Goal: Information Seeking & Learning: Learn about a topic

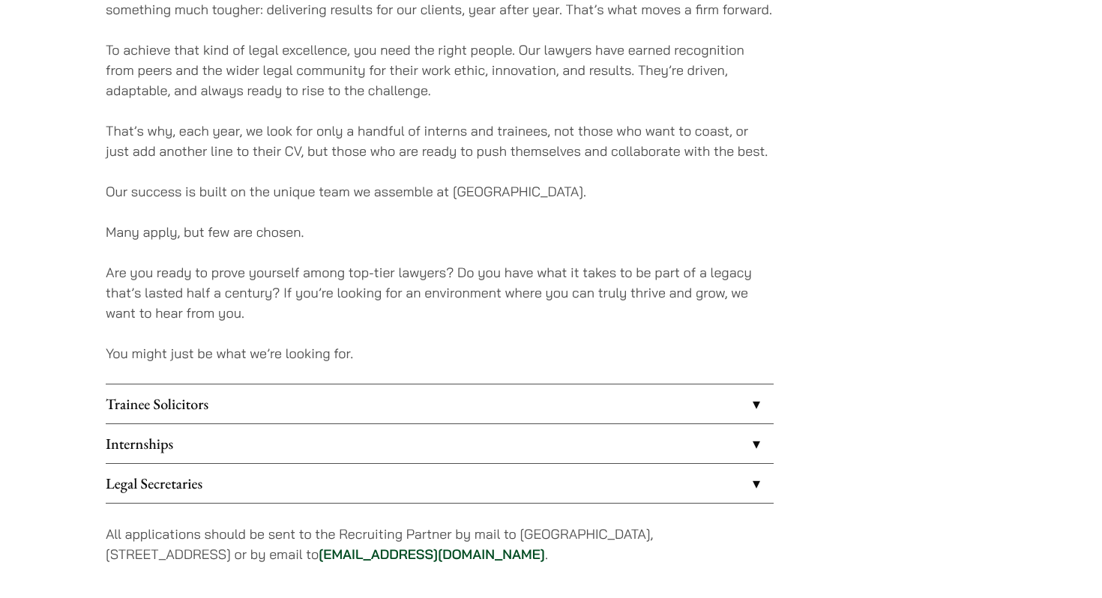
scroll to position [1018, 0]
click at [405, 434] on link "Internships" at bounding box center [440, 443] width 668 height 39
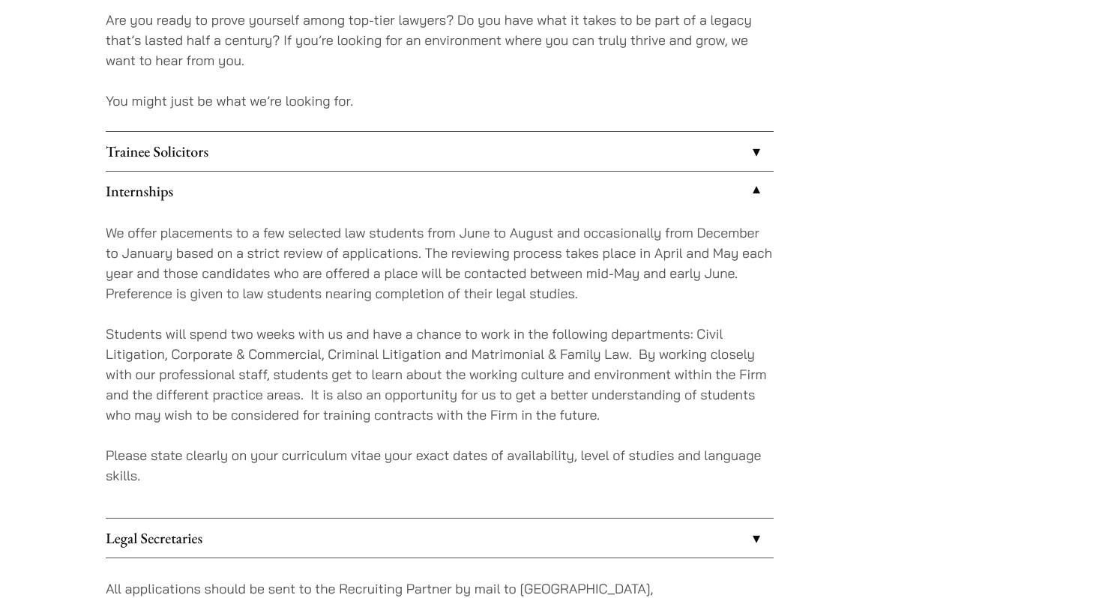
scroll to position [1270, 0]
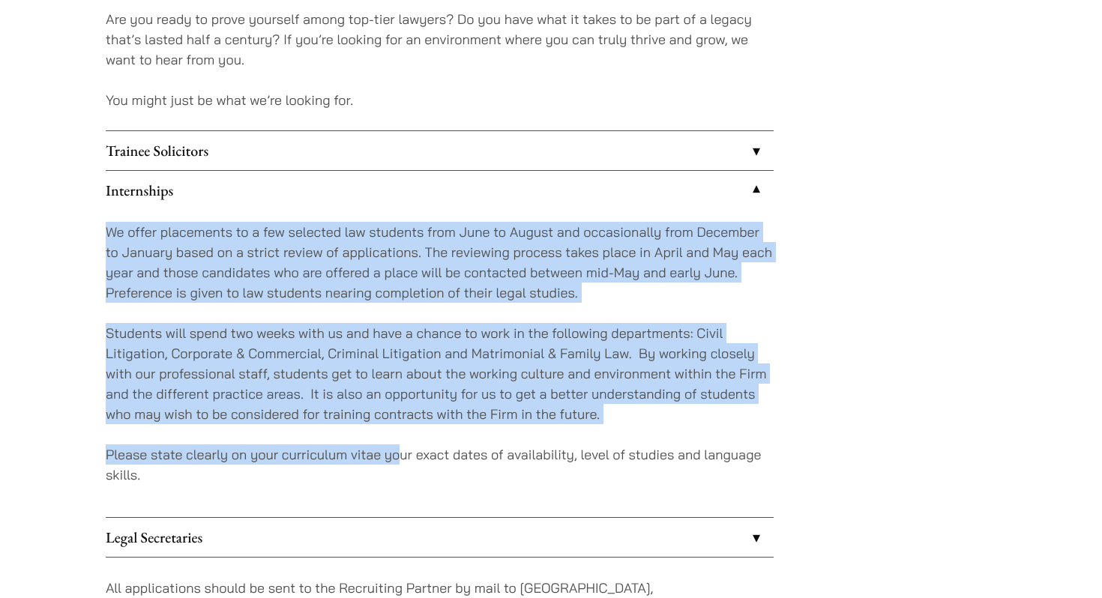
drag, startPoint x: 396, startPoint y: 456, endPoint x: 374, endPoint y: 217, distance: 240.2
click at [374, 217] on div "We offer placements to a few selected law students from June to August and occa…" at bounding box center [440, 363] width 668 height 307
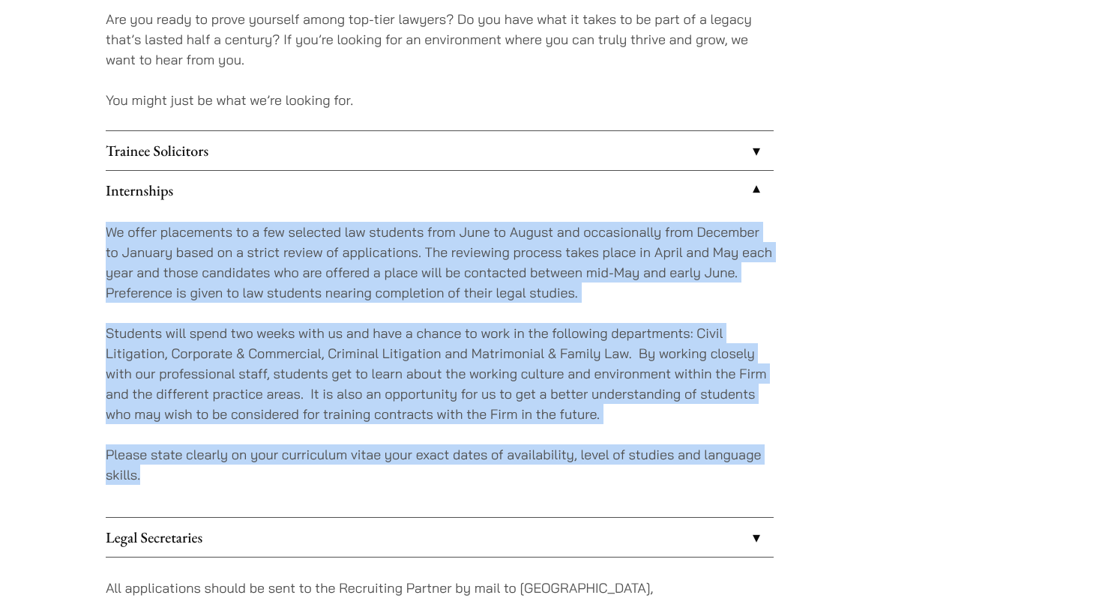
drag, startPoint x: 366, startPoint y: 217, endPoint x: 496, endPoint y: 469, distance: 283.7
click at [496, 469] on div "We offer placements to a few selected law students from June to August and occa…" at bounding box center [440, 363] width 668 height 307
click at [496, 469] on p "Please state clearly on your curriculum vitae your exact dates of availability,…" at bounding box center [440, 465] width 668 height 40
drag, startPoint x: 496, startPoint y: 469, endPoint x: 469, endPoint y: 212, distance: 258.7
click at [469, 212] on div "We offer placements to a few selected law students from June to August and occa…" at bounding box center [440, 363] width 668 height 307
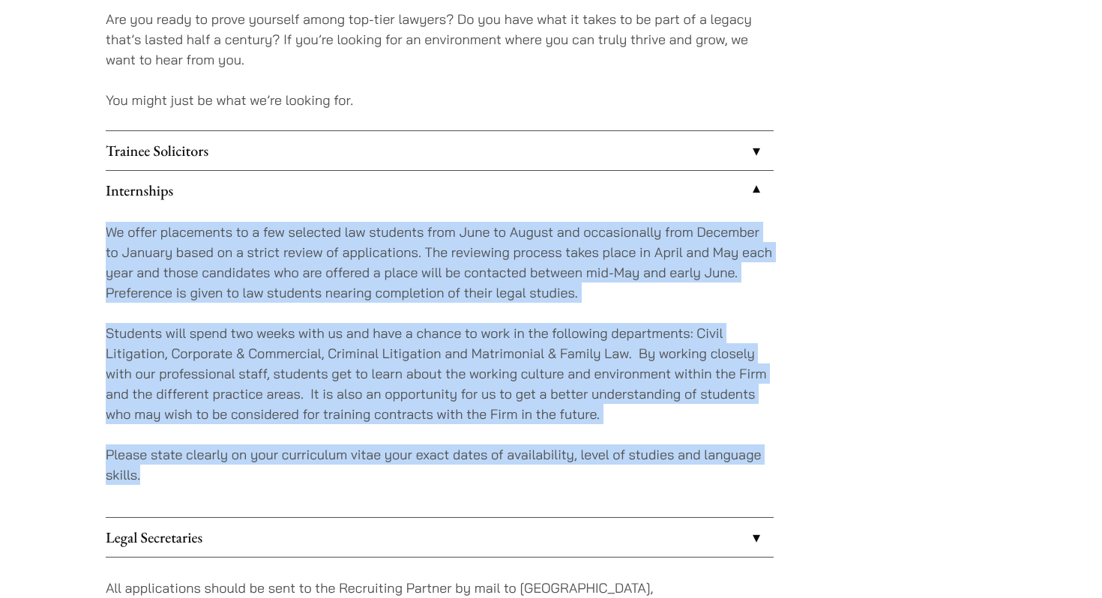
click at [448, 313] on div "We offer placements to a few selected law students from June to August and occa…" at bounding box center [440, 363] width 668 height 307
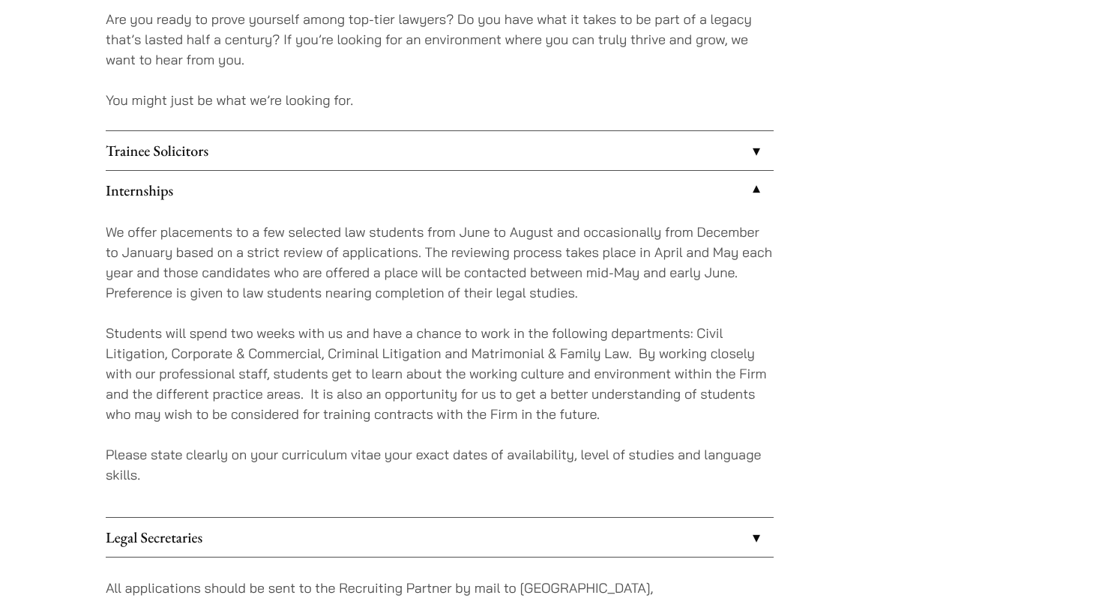
click at [457, 151] on link "Trainee Solicitors" at bounding box center [440, 150] width 668 height 39
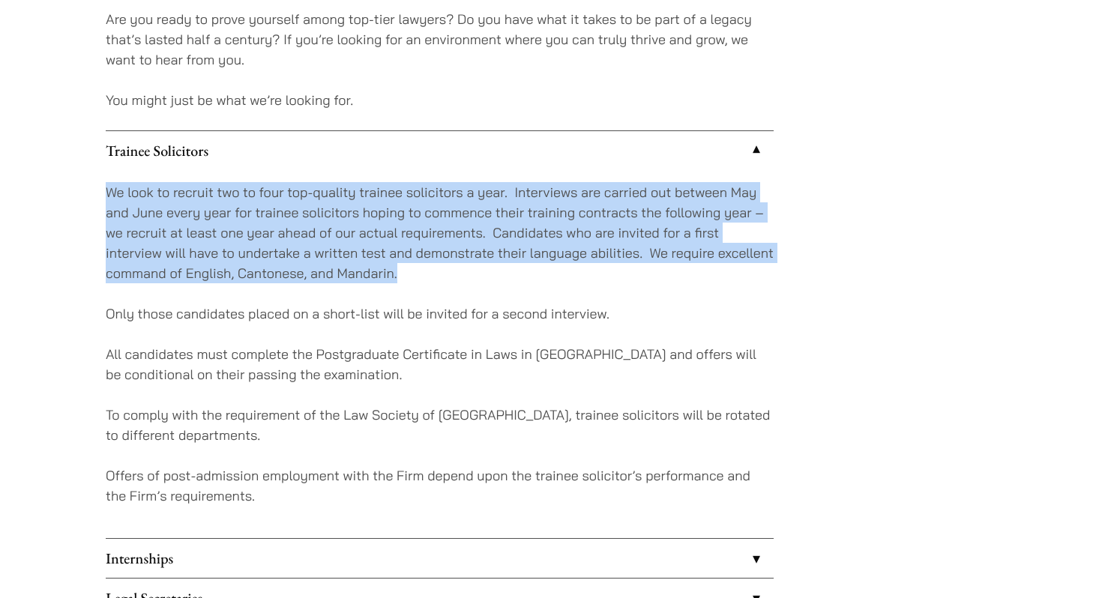
drag, startPoint x: 481, startPoint y: 274, endPoint x: 465, endPoint y: 176, distance: 98.7
click at [465, 176] on div "We look to recruit two to four top-quality trainee solicitors a year. Interview…" at bounding box center [440, 354] width 668 height 368
click at [461, 203] on p "We look to recruit two to four top-quality trainee solicitors a year. Interview…" at bounding box center [440, 232] width 668 height 101
drag, startPoint x: 460, startPoint y: 280, endPoint x: 467, endPoint y: 181, distance: 99.3
click at [467, 182] on p "We look to recruit two to four top-quality trainee solicitors a year. Interview…" at bounding box center [440, 232] width 668 height 101
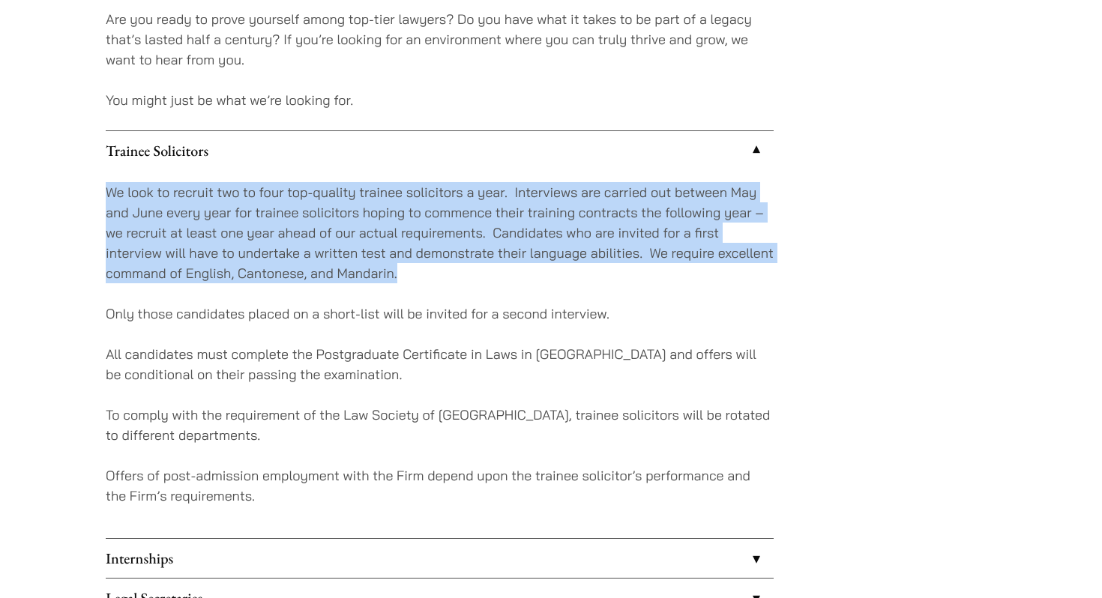
click at [467, 182] on p "We look to recruit two to four top-quality trainee solicitors a year. Interview…" at bounding box center [440, 232] width 668 height 101
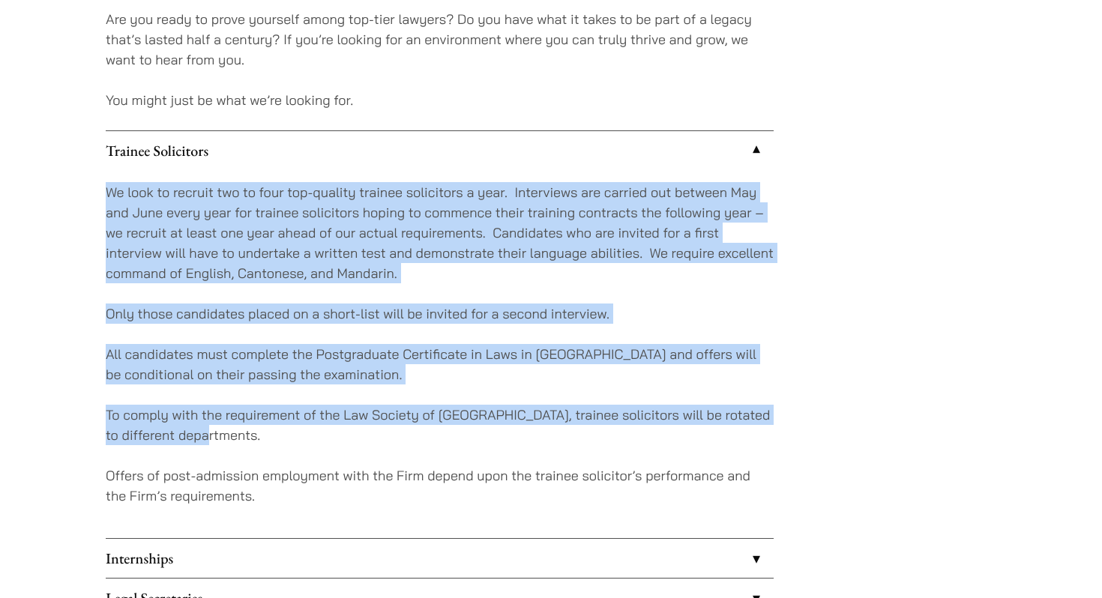
drag, startPoint x: 467, startPoint y: 181, endPoint x: 474, endPoint y: 440, distance: 258.8
click at [474, 440] on div "We look to recruit two to four top-quality trainee solicitors a year. Interview…" at bounding box center [440, 354] width 668 height 368
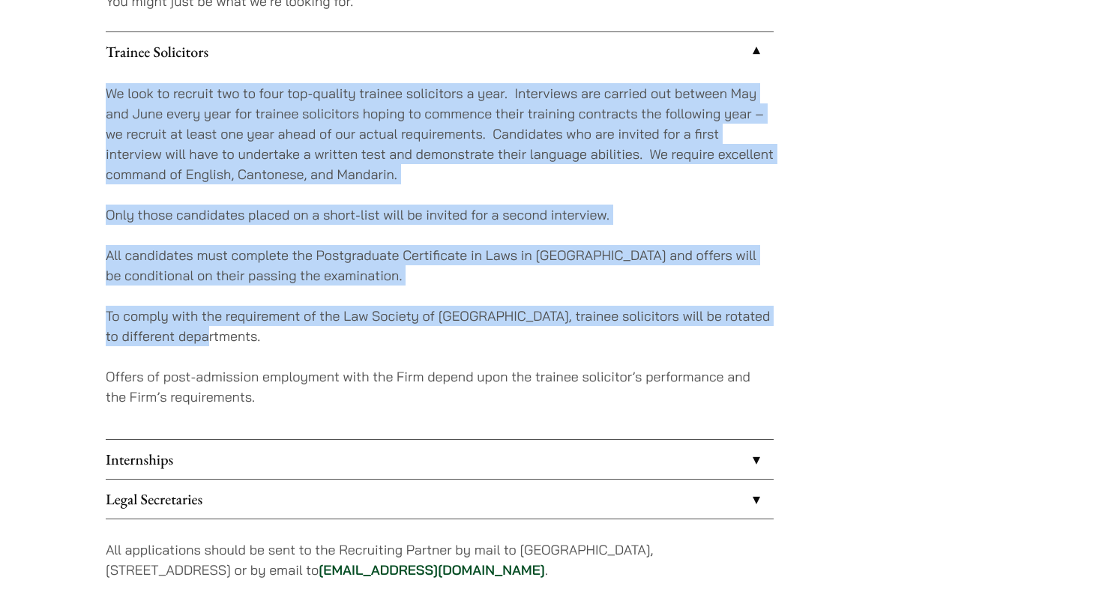
scroll to position [1371, 0]
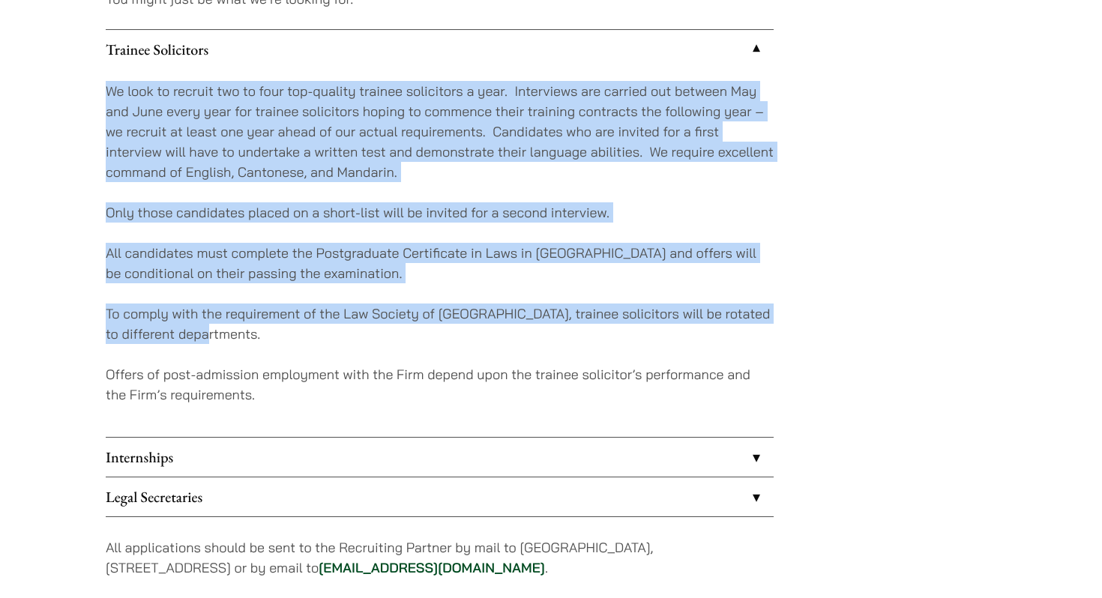
click at [476, 453] on link "Internships" at bounding box center [440, 457] width 668 height 39
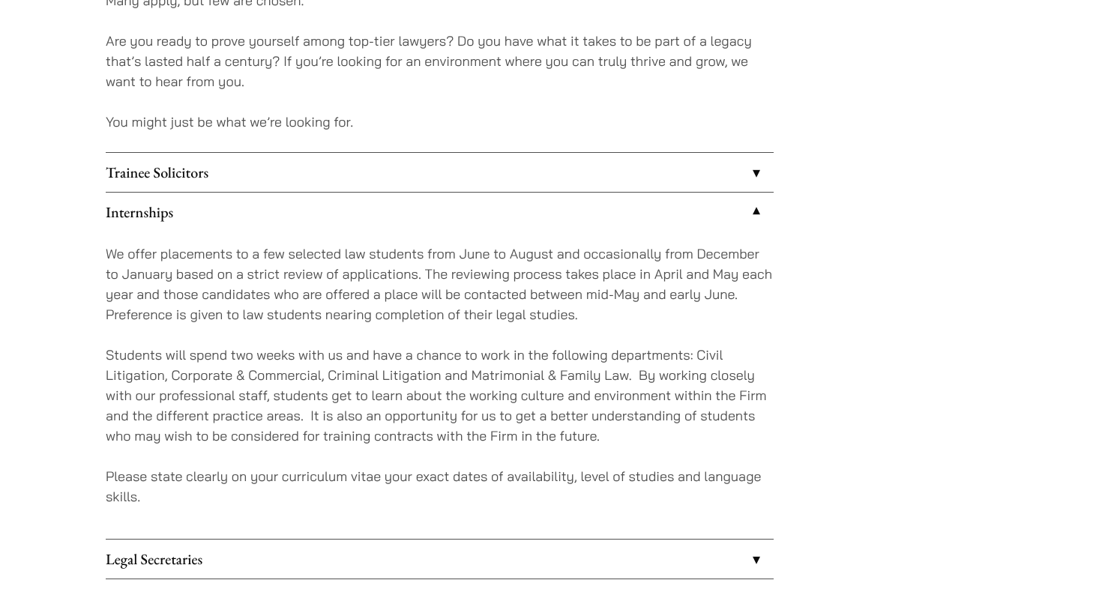
scroll to position [1281, 0]
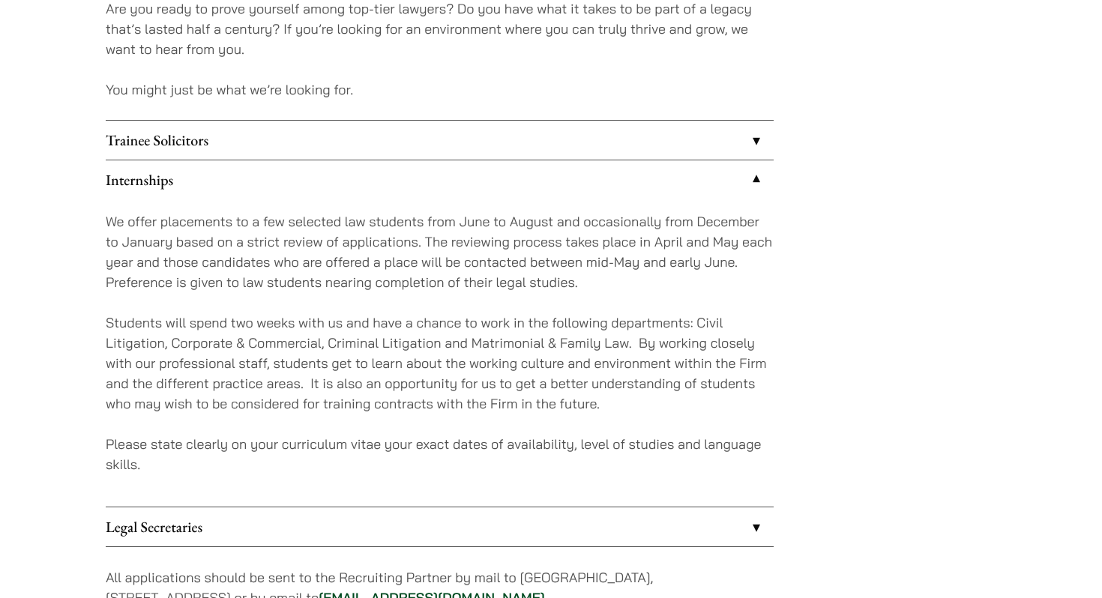
click at [442, 139] on link "Trainee Solicitors" at bounding box center [440, 140] width 668 height 39
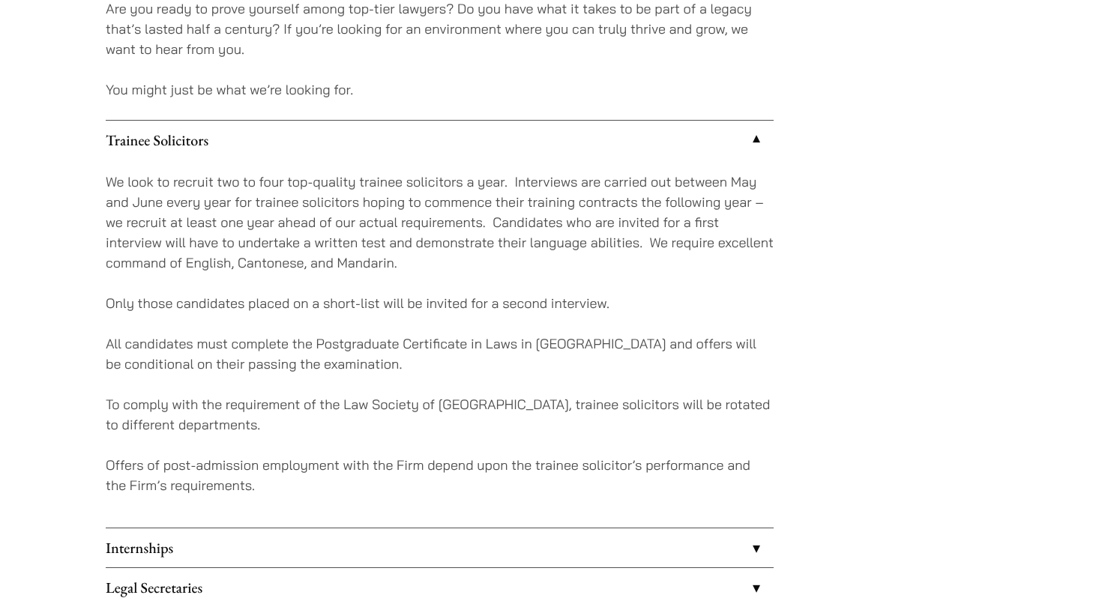
click at [474, 227] on p "We look to recruit two to four top-quality trainee solicitors a year. Interview…" at bounding box center [440, 222] width 668 height 101
